Goal: Task Accomplishment & Management: Use online tool/utility

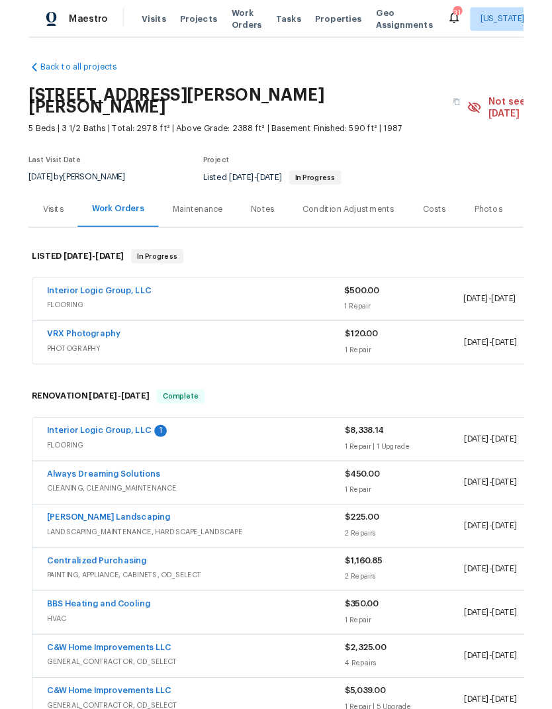
scroll to position [51, 0]
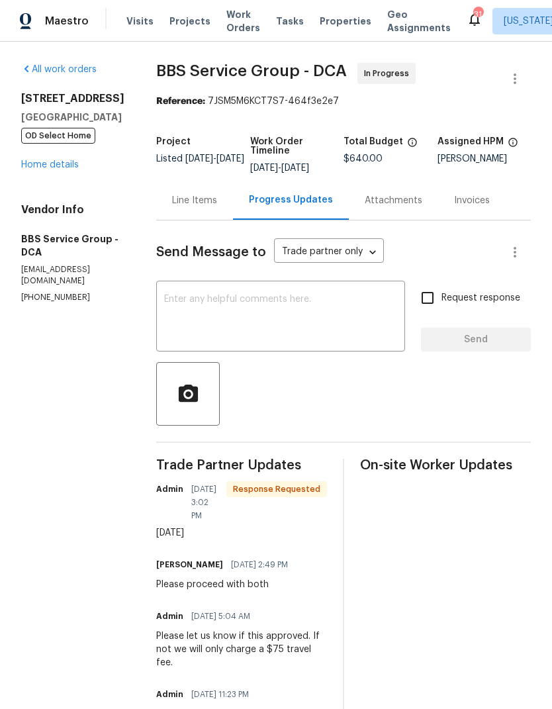
click at [39, 170] on link "Home details" at bounding box center [50, 164] width 58 height 9
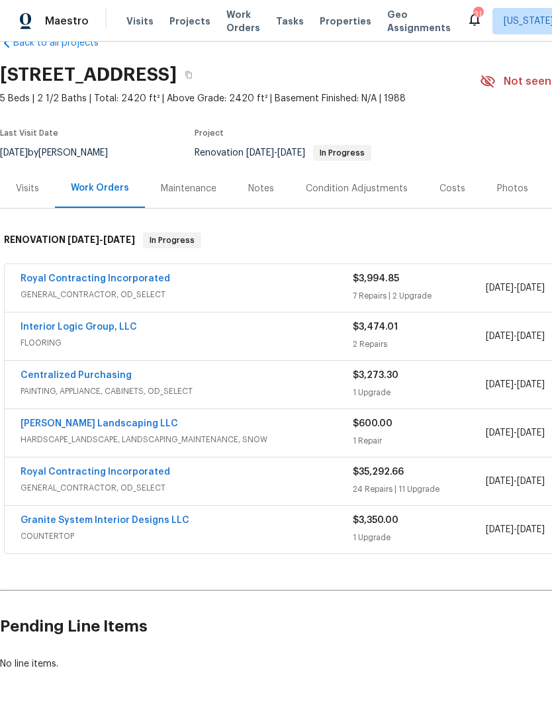
scroll to position [32, 0]
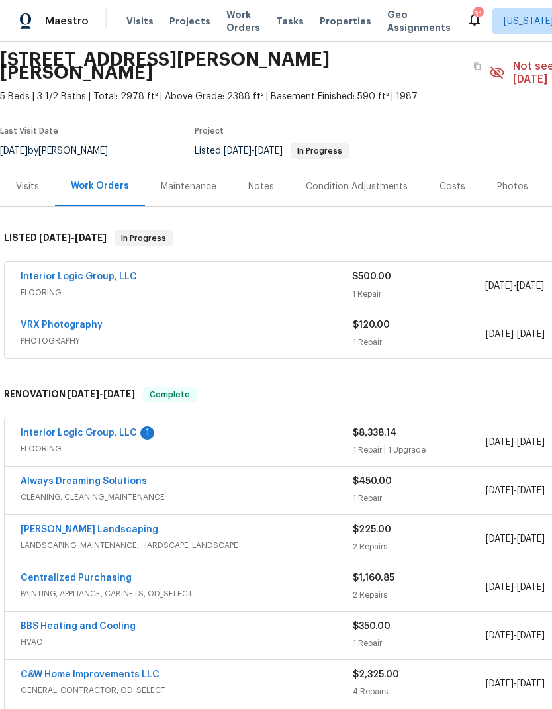
scroll to position [46, 0]
click at [80, 429] on link "Interior Logic Group, LLC" at bounding box center [79, 433] width 117 height 9
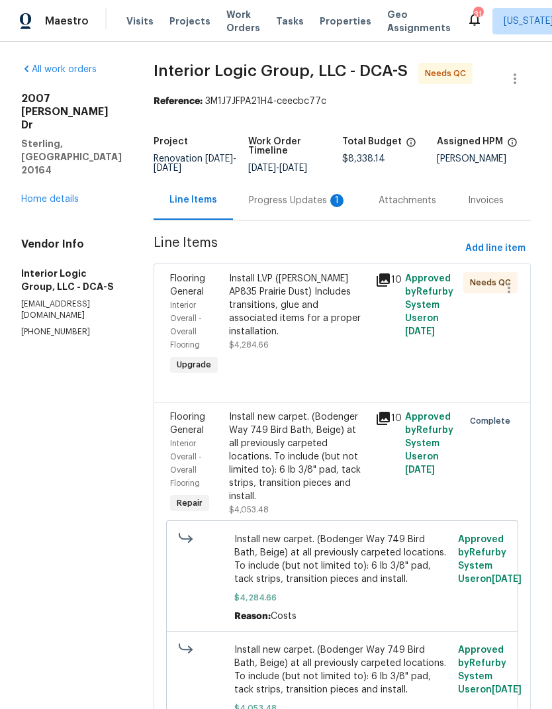
click at [293, 333] on div "Install LVP (Knighton AP835 Prairie Dust) Includes transitions, glue and associ…" at bounding box center [298, 305] width 139 height 66
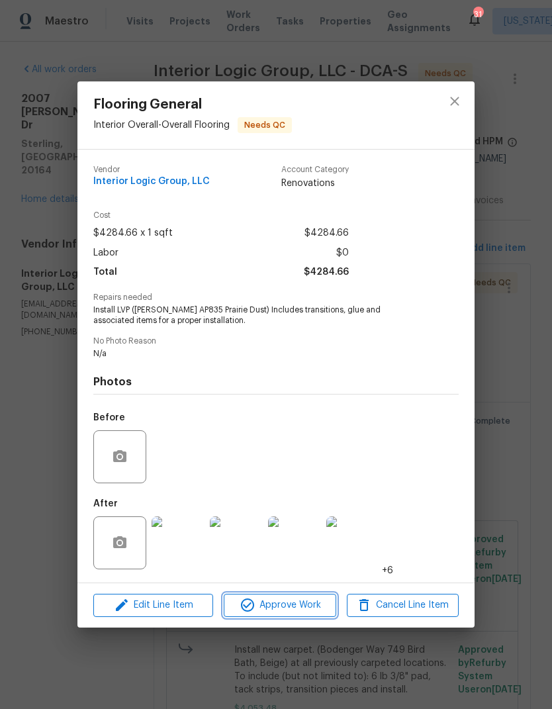
click at [276, 604] on span "Approve Work" at bounding box center [280, 605] width 104 height 17
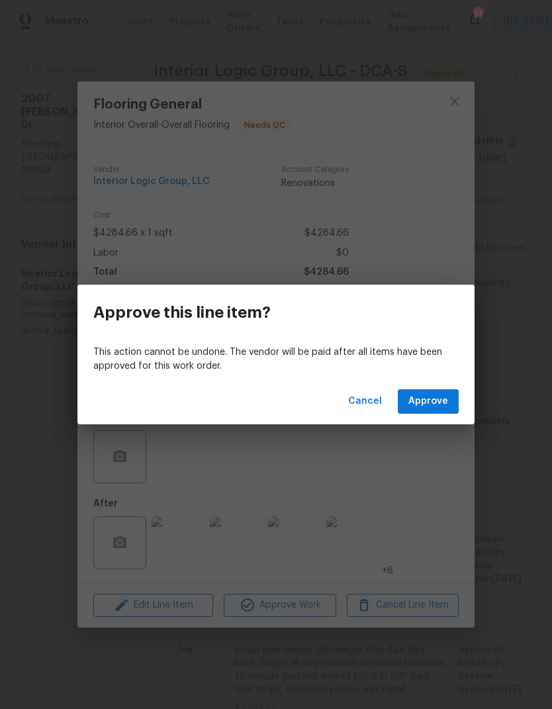
click at [433, 401] on span "Approve" at bounding box center [429, 401] width 40 height 17
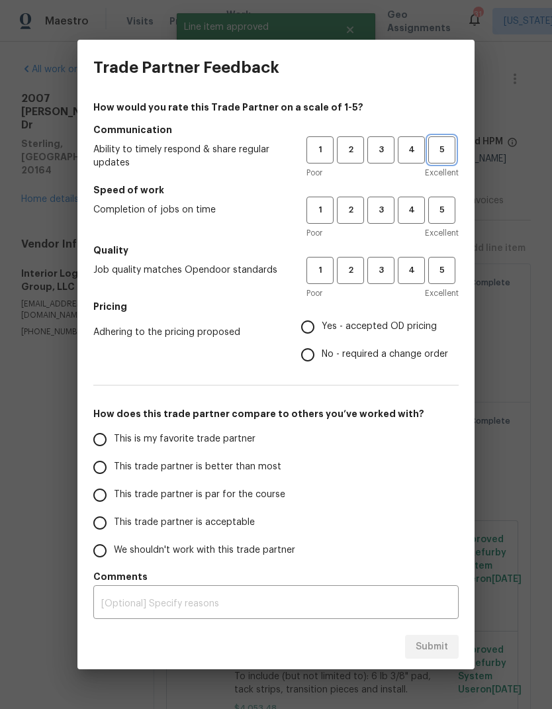
click at [433, 152] on span "5" at bounding box center [442, 149] width 25 height 15
click at [441, 211] on span "5" at bounding box center [442, 210] width 25 height 15
click at [442, 268] on span "5" at bounding box center [442, 270] width 25 height 15
click at [415, 144] on span "4" at bounding box center [411, 149] width 25 height 15
click at [409, 199] on button "4" at bounding box center [411, 210] width 27 height 27
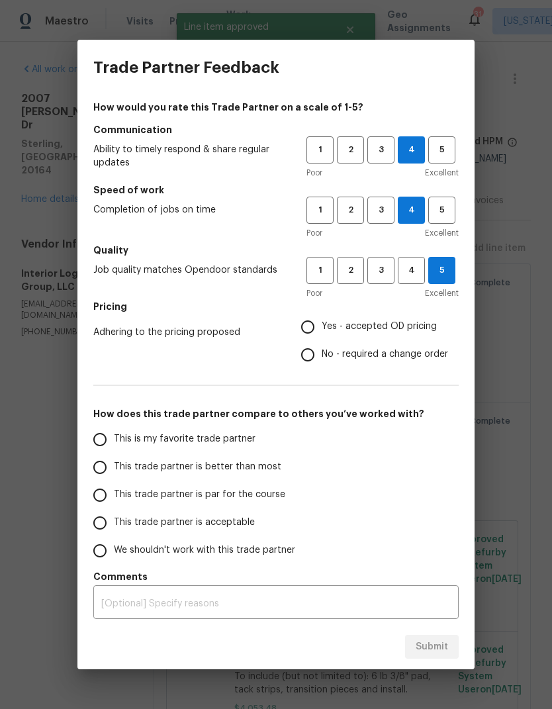
click at [411, 254] on h5 "Quality" at bounding box center [276, 250] width 366 height 13
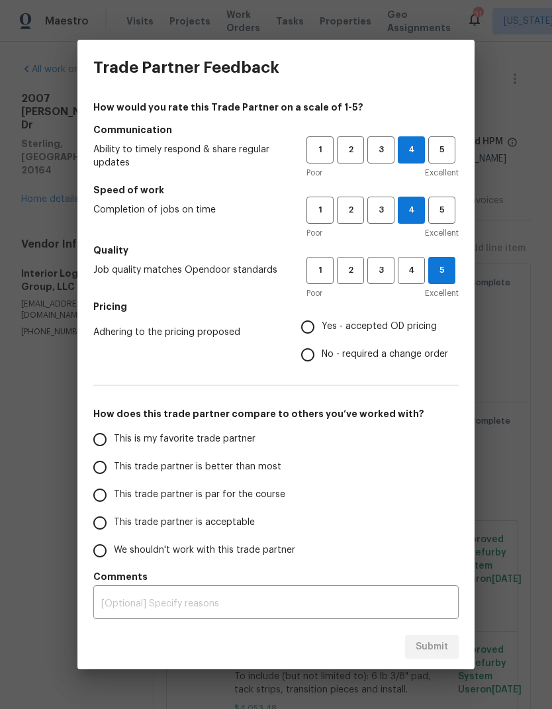
click at [305, 329] on input "Yes - accepted OD pricing" at bounding box center [308, 327] width 28 height 28
radio input "true"
click at [99, 467] on input "This trade partner is better than most" at bounding box center [100, 468] width 28 height 28
click at [435, 650] on span "Submit" at bounding box center [432, 647] width 32 height 17
radio input "true"
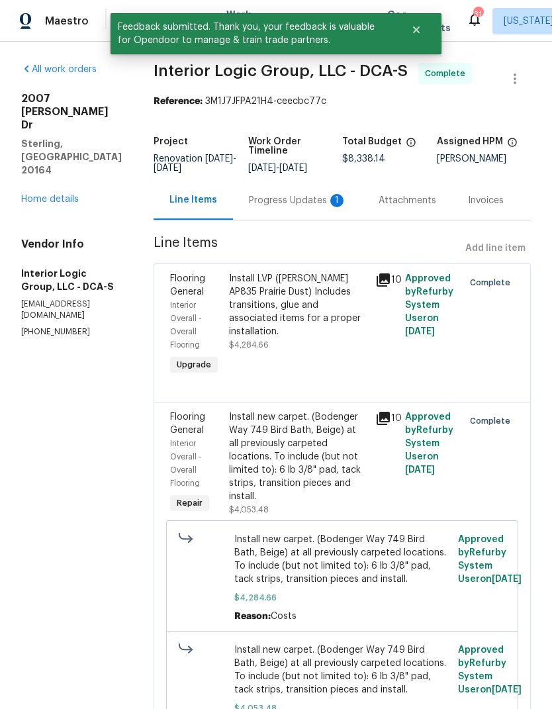
radio input "false"
click at [288, 207] on div "Progress Updates 1" at bounding box center [298, 200] width 98 height 13
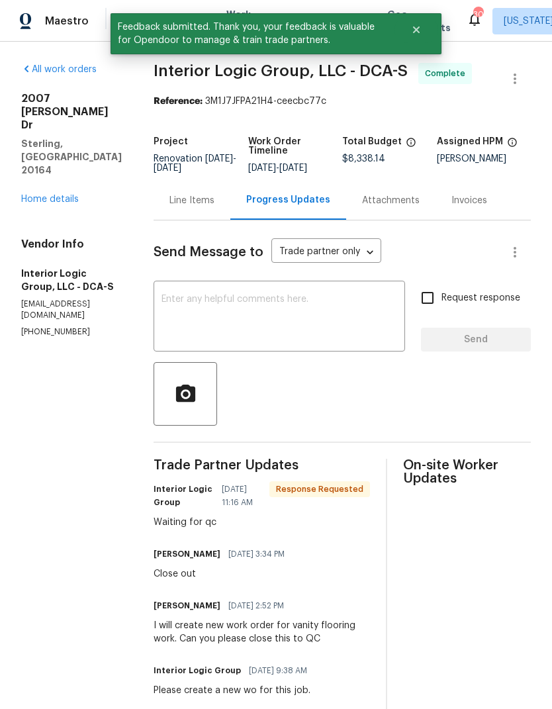
click at [36, 195] on link "Home details" at bounding box center [50, 199] width 58 height 9
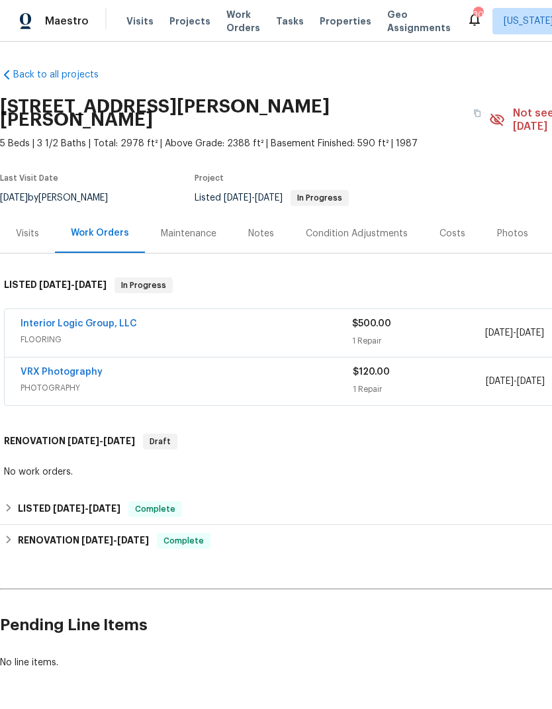
click at [52, 319] on link "Interior Logic Group, LLC" at bounding box center [79, 323] width 117 height 9
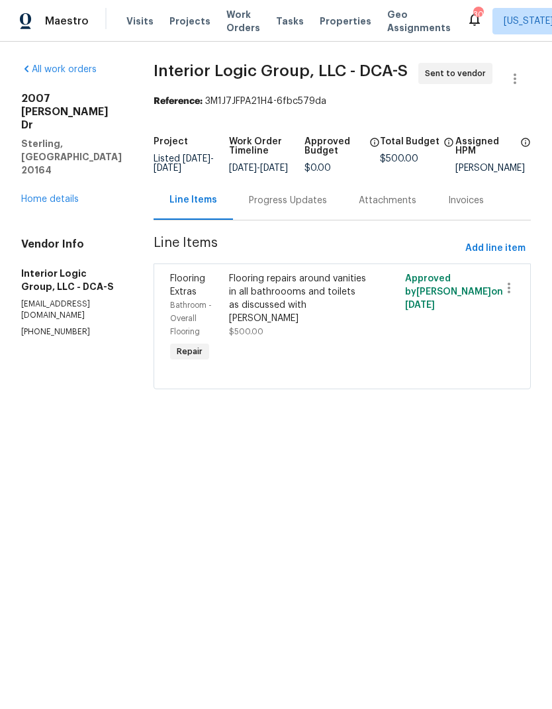
click at [309, 207] on div "Progress Updates" at bounding box center [288, 200] width 78 height 13
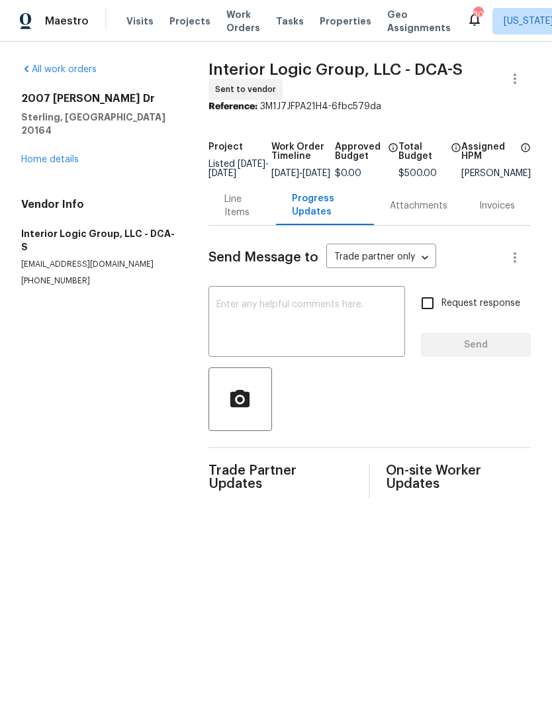
click at [345, 322] on textarea at bounding box center [307, 323] width 181 height 46
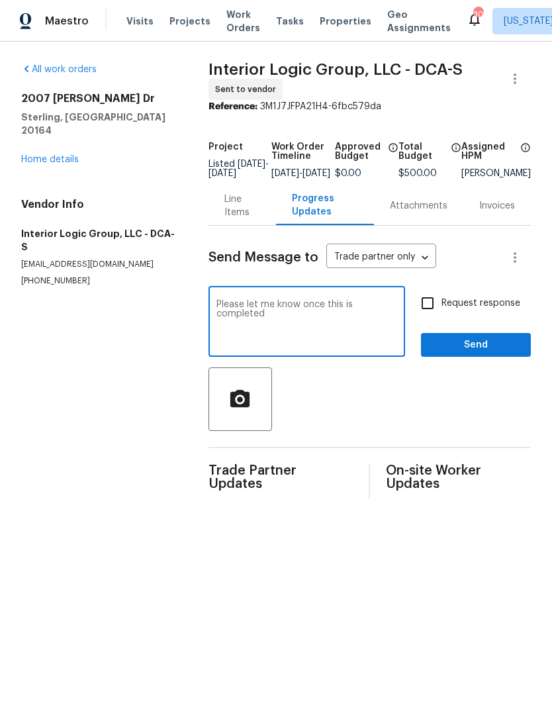
type textarea "Please let me know once this is completed"
click at [438, 317] on input "Request response" at bounding box center [428, 303] width 28 height 28
checkbox input "true"
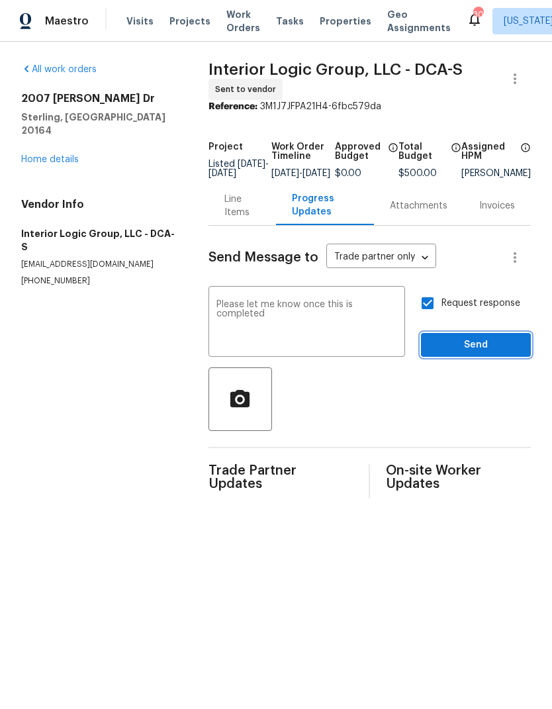
click at [480, 354] on span "Send" at bounding box center [476, 345] width 89 height 17
